Goal: Complete application form

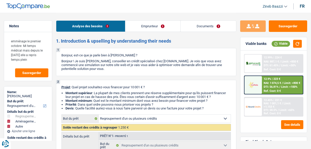
select select "refinancing"
select select "movingOrInstallation"
select select "other"
select select "60"
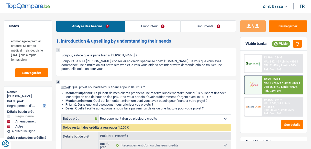
select select "refinancing"
select select "yes"
select select "movingOrInstallation"
select select "false"
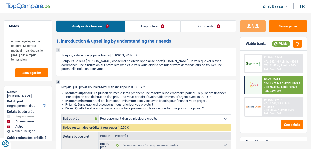
select select "other"
select select "60"
select select "privateEmployee"
select select "familyAllowances"
select select "netSalary"
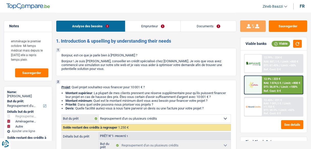
select select "mealVouchers"
select select "mutualityIndemnity"
select select "rents"
select select "cardOrCredit"
select select "personalLoan"
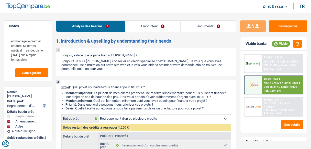
select select "other"
select select "48"
select select "refinancing"
select select "yes"
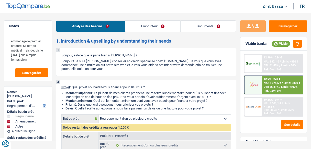
select select "movingOrInstallation"
select select "false"
select select "other"
select select "60"
click at [24, 4] on img at bounding box center [28, 6] width 44 height 6
